Goal: Information Seeking & Learning: Learn about a topic

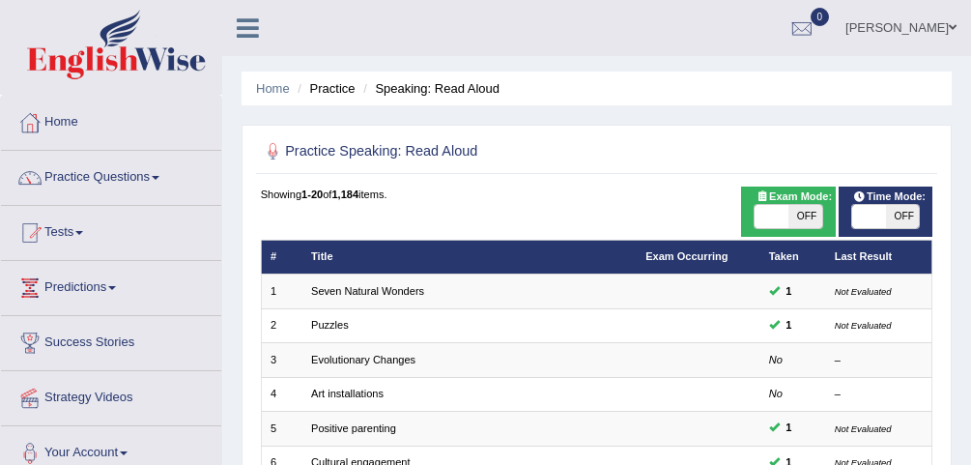
scroll to position [640, 0]
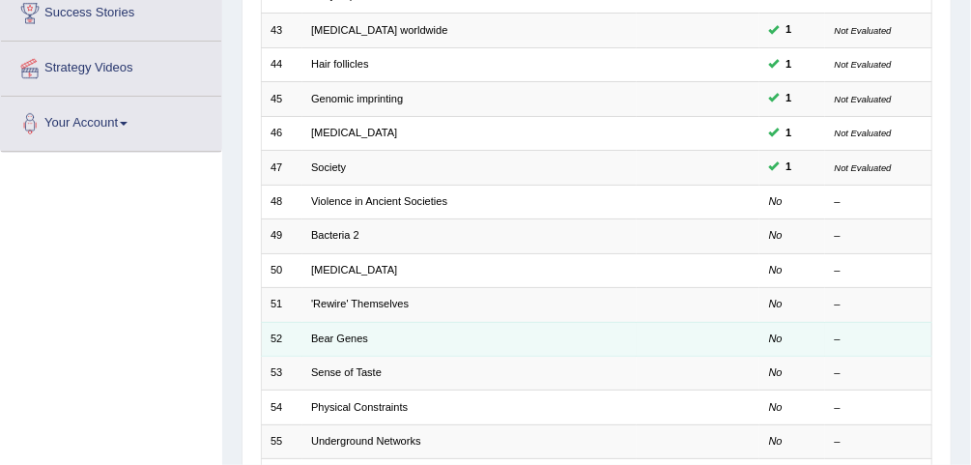
scroll to position [330, 0]
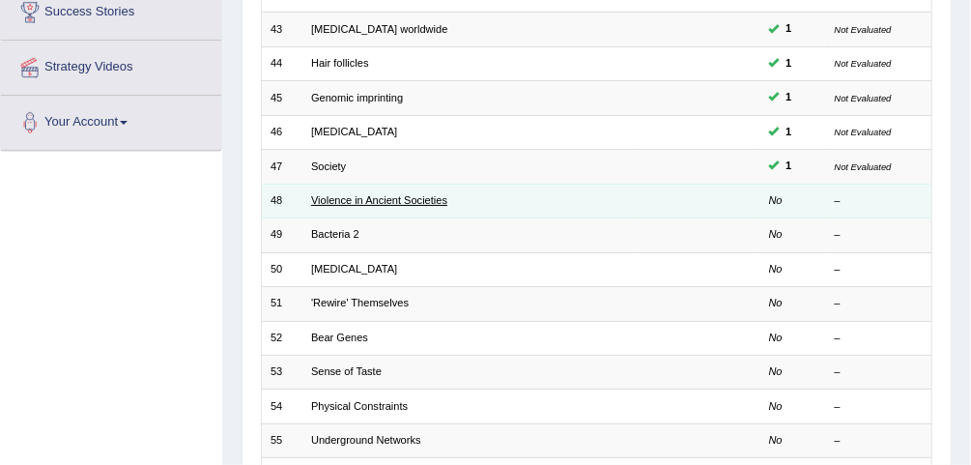
click at [384, 194] on link "Violence in Ancient Societies" at bounding box center [379, 200] width 136 height 12
